Goal: Task Accomplishment & Management: Manage account settings

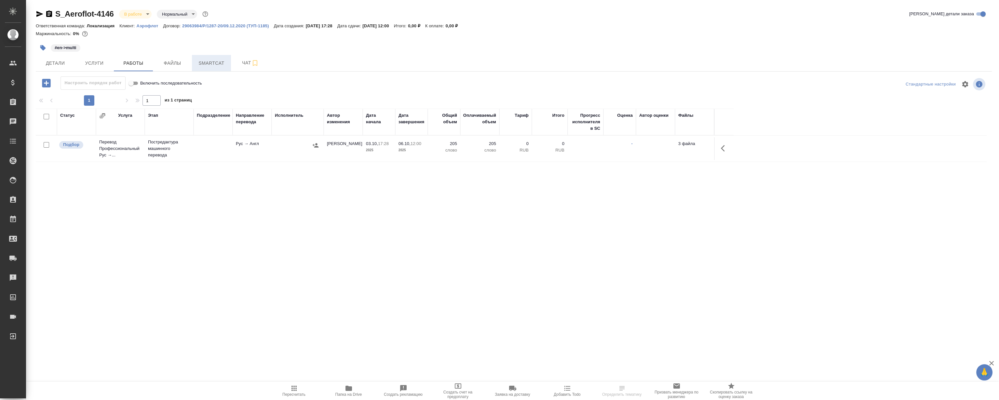
click at [209, 61] on span "Smartcat" at bounding box center [211, 63] width 31 height 8
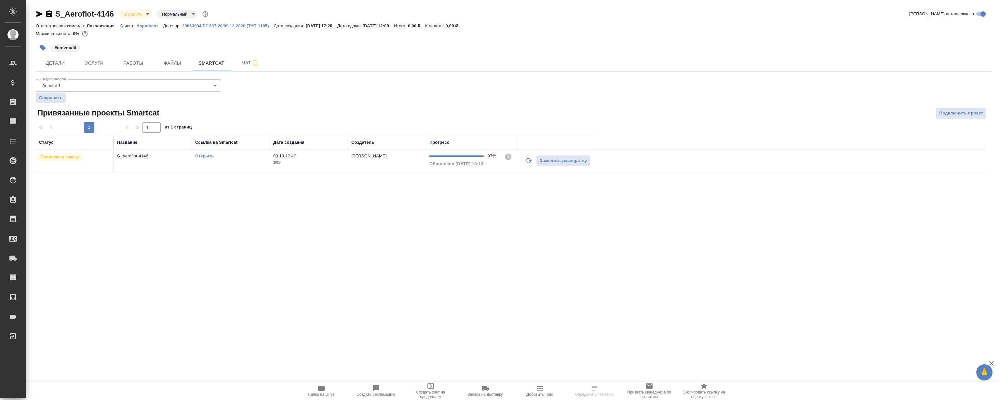
click at [202, 159] on td "Открыть" at bounding box center [231, 161] width 78 height 23
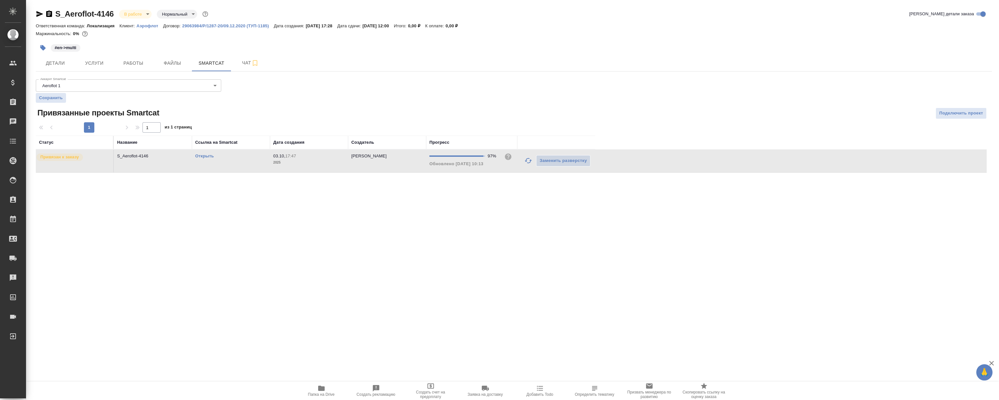
click at [200, 155] on link "Открыть" at bounding box center [204, 155] width 19 height 5
click at [132, 60] on span "Работы" at bounding box center [133, 63] width 31 height 8
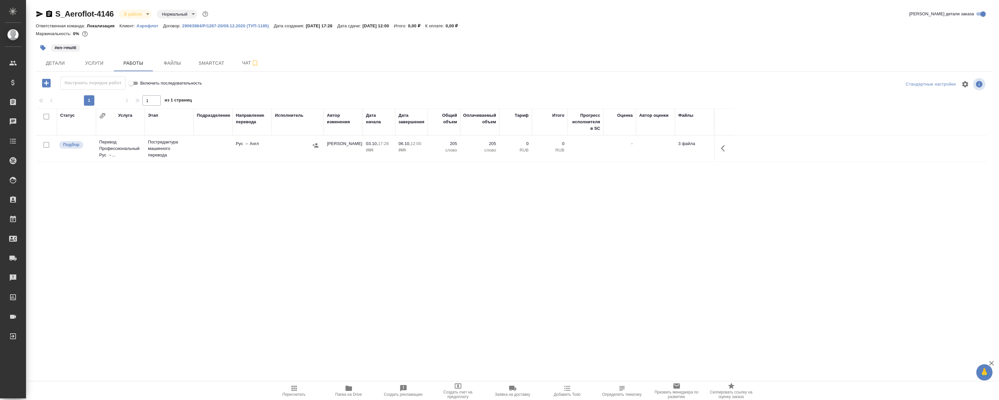
click at [719, 149] on button "button" at bounding box center [725, 148] width 16 height 16
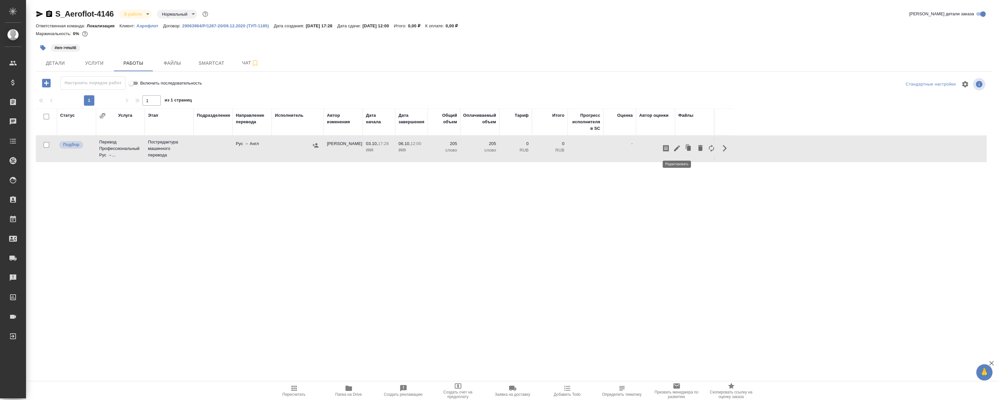
click at [672, 150] on button "button" at bounding box center [676, 148] width 11 height 16
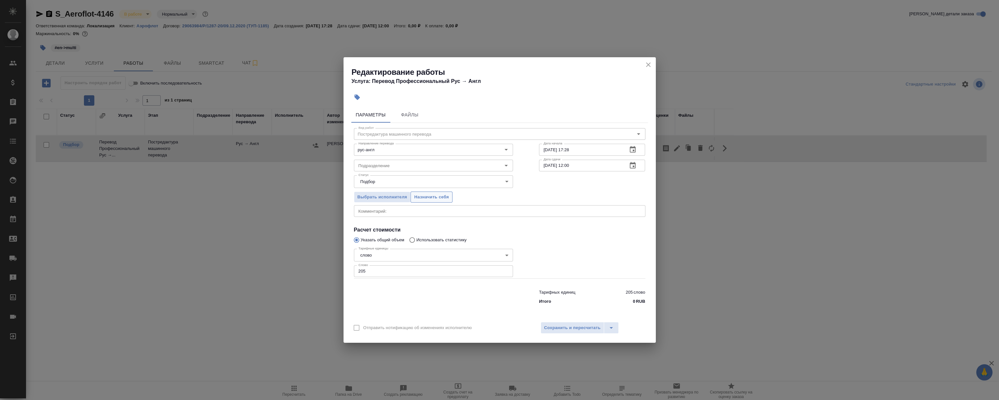
click at [441, 197] on span "Назначить себя" at bounding box center [431, 196] width 34 height 7
click at [650, 64] on icon "close" at bounding box center [648, 65] width 8 height 8
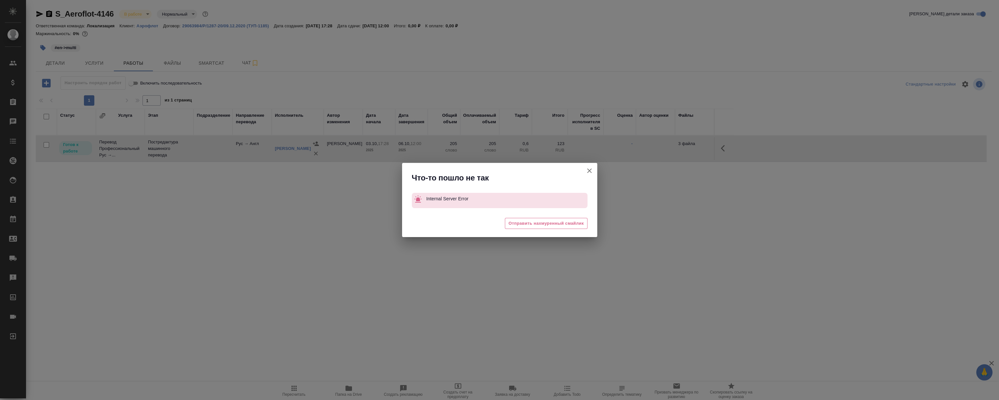
click at [585, 167] on icon "button" at bounding box center [589, 171] width 8 height 8
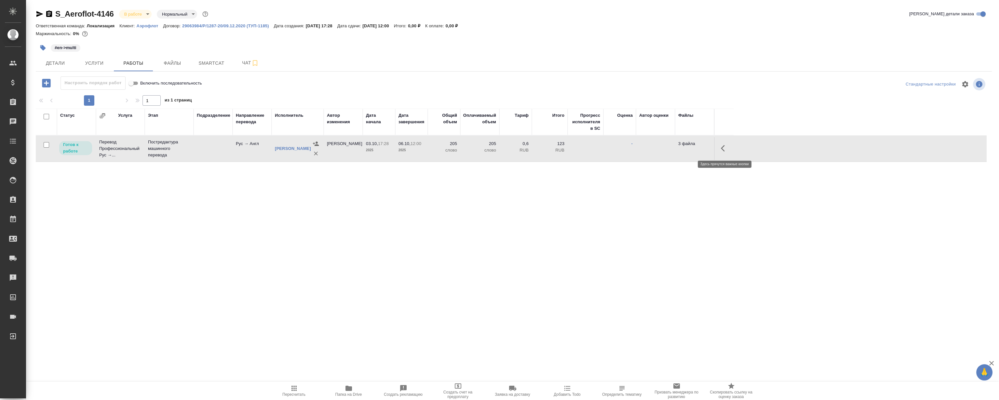
click at [726, 146] on icon "button" at bounding box center [725, 148] width 8 height 8
click at [680, 151] on icon "button" at bounding box center [677, 148] width 8 height 8
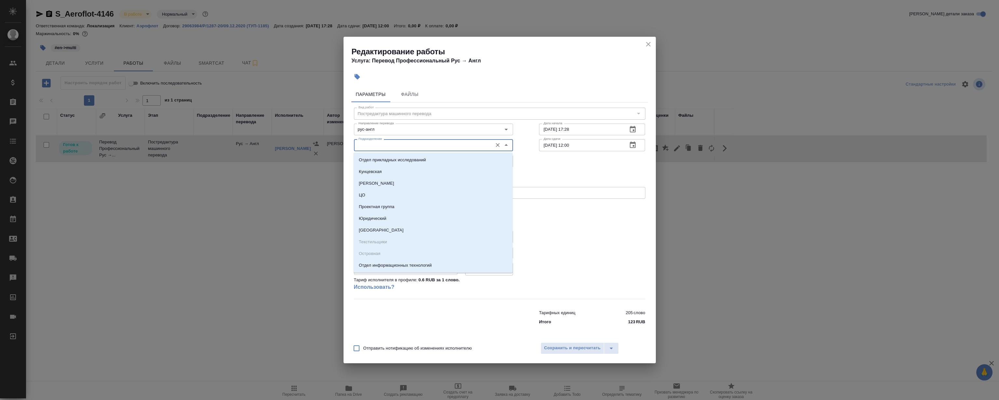
click at [395, 144] on input "Подразделение" at bounding box center [422, 145] width 133 height 8
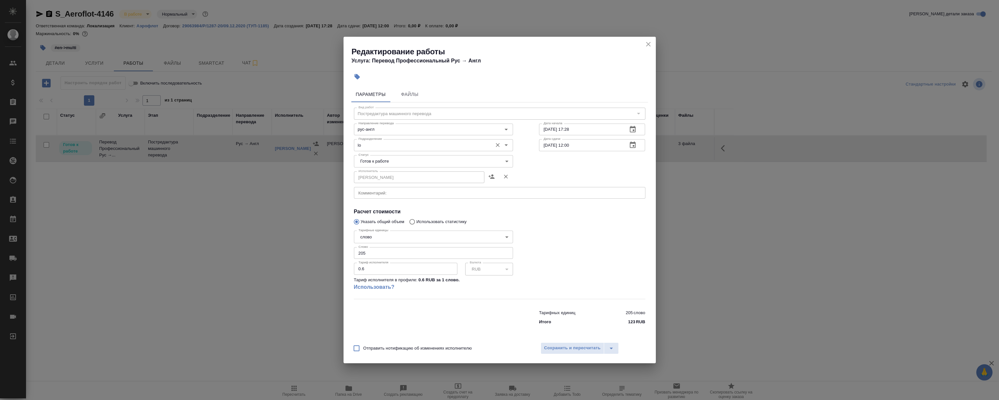
click at [387, 144] on input "lo" at bounding box center [422, 145] width 133 height 8
click at [386, 154] on li "LocQA" at bounding box center [432, 160] width 159 height 12
type input "LocQA"
click at [377, 159] on body "🙏 .cls-1 fill:#fff; AWATERA [PERSON_NAME] Клиенты Спецификации Заказы 0 Чаты To…" at bounding box center [499, 200] width 999 height 400
click at [374, 197] on li "Сдан" at bounding box center [432, 194] width 159 height 11
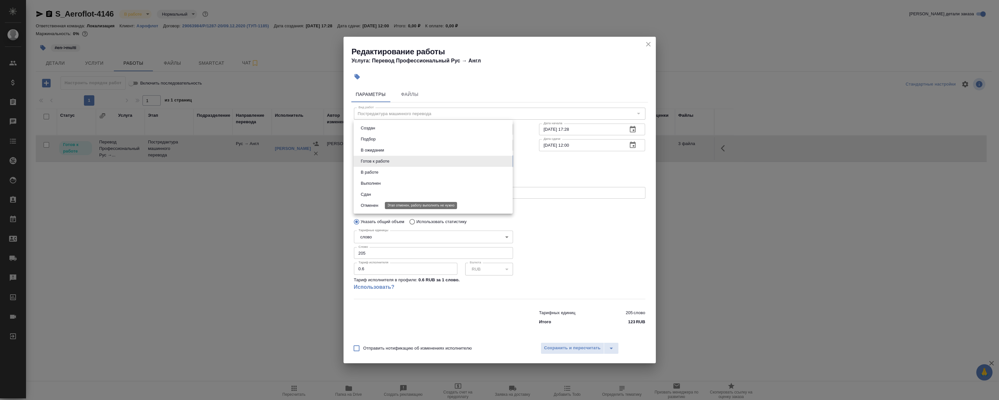
type input "closed"
drag, startPoint x: 569, startPoint y: 347, endPoint x: 526, endPoint y: 336, distance: 44.4
click at [569, 347] on span "Сохранить и пересчитать" at bounding box center [572, 347] width 57 height 7
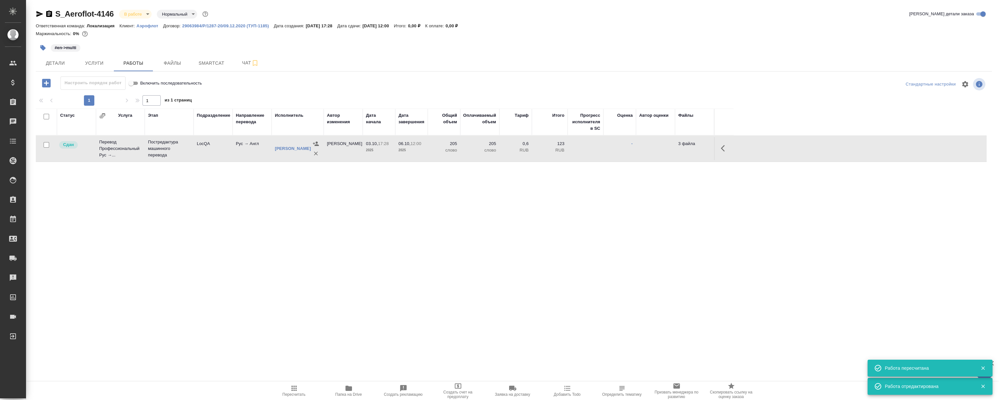
click at [247, 241] on div "Статус Услуга Этап Подразделение Направление перевода Исполнитель Автор изменен…" at bounding box center [511, 182] width 950 height 146
drag, startPoint x: 153, startPoint y: 212, endPoint x: 160, endPoint y: 217, distance: 9.4
click at [153, 212] on div "Статус Услуга Этап Подразделение Направление перевода Исполнитель Автор изменен…" at bounding box center [511, 182] width 950 height 146
click at [245, 236] on div "Статус Услуга Этап Подразделение Направление перевода Исполнитель Автор изменен…" at bounding box center [511, 182] width 950 height 146
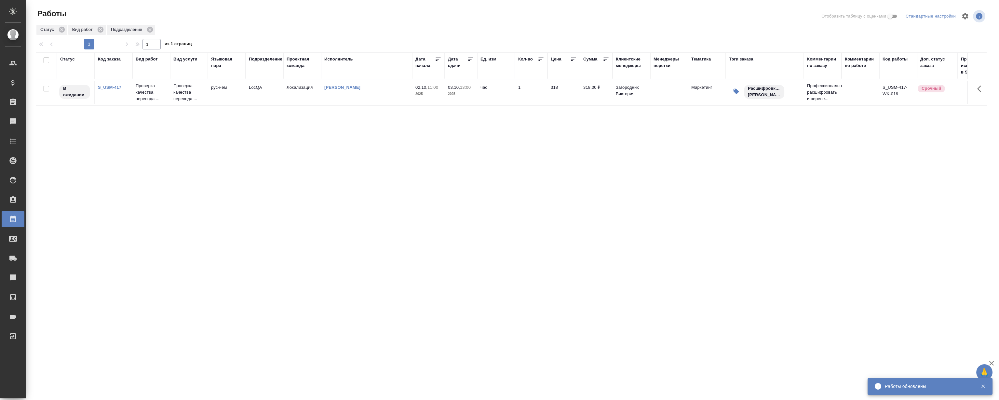
click at [116, 88] on link "S_USM-417" at bounding box center [109, 87] width 23 height 5
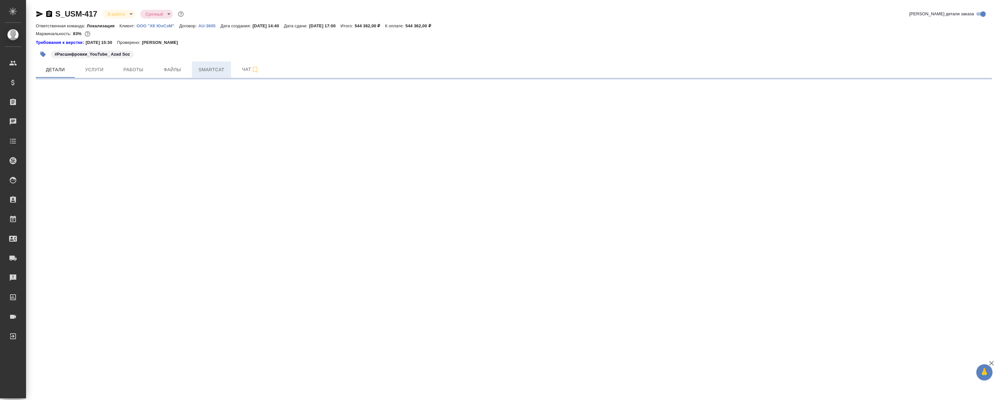
select select "RU"
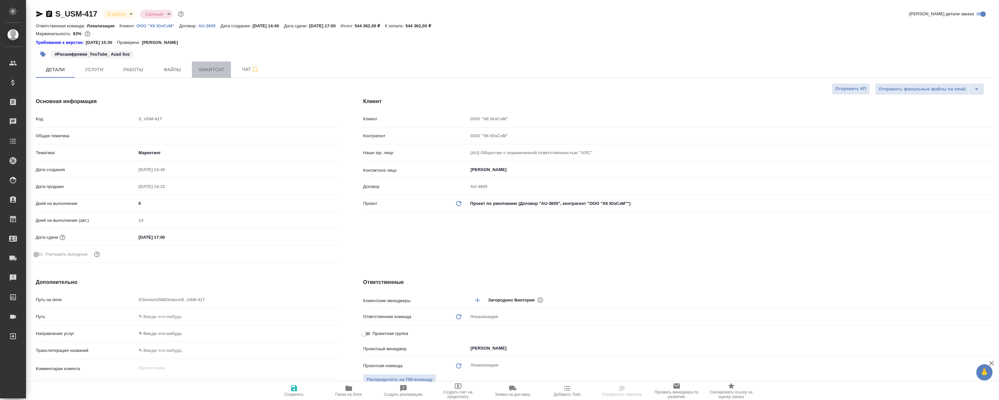
click at [204, 68] on span "Smartcat" at bounding box center [211, 70] width 31 height 8
type textarea "x"
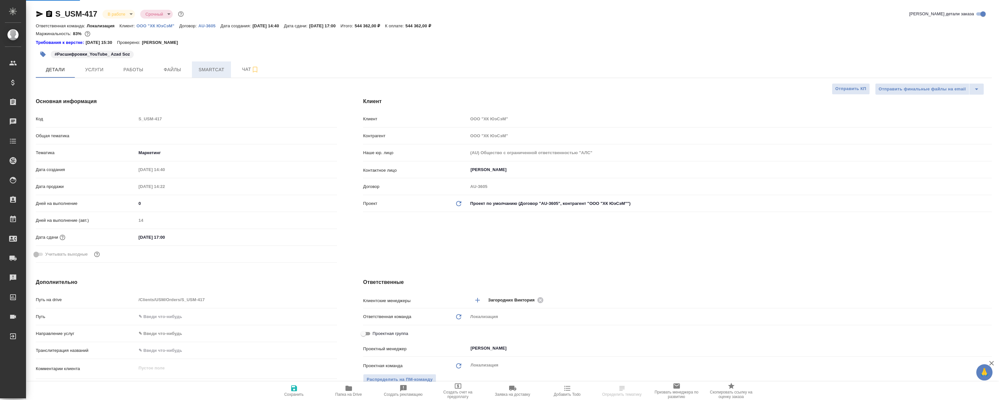
type textarea "x"
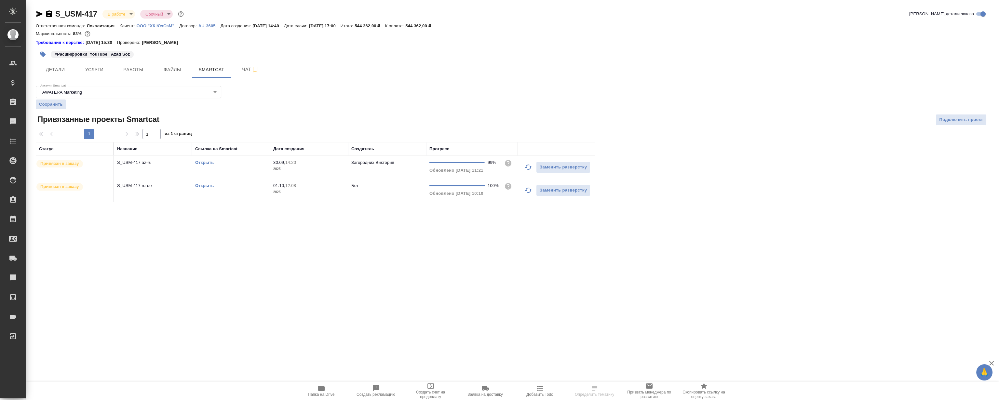
click at [202, 184] on link "Открыть" at bounding box center [204, 185] width 19 height 5
